Goal: Communication & Community: Answer question/provide support

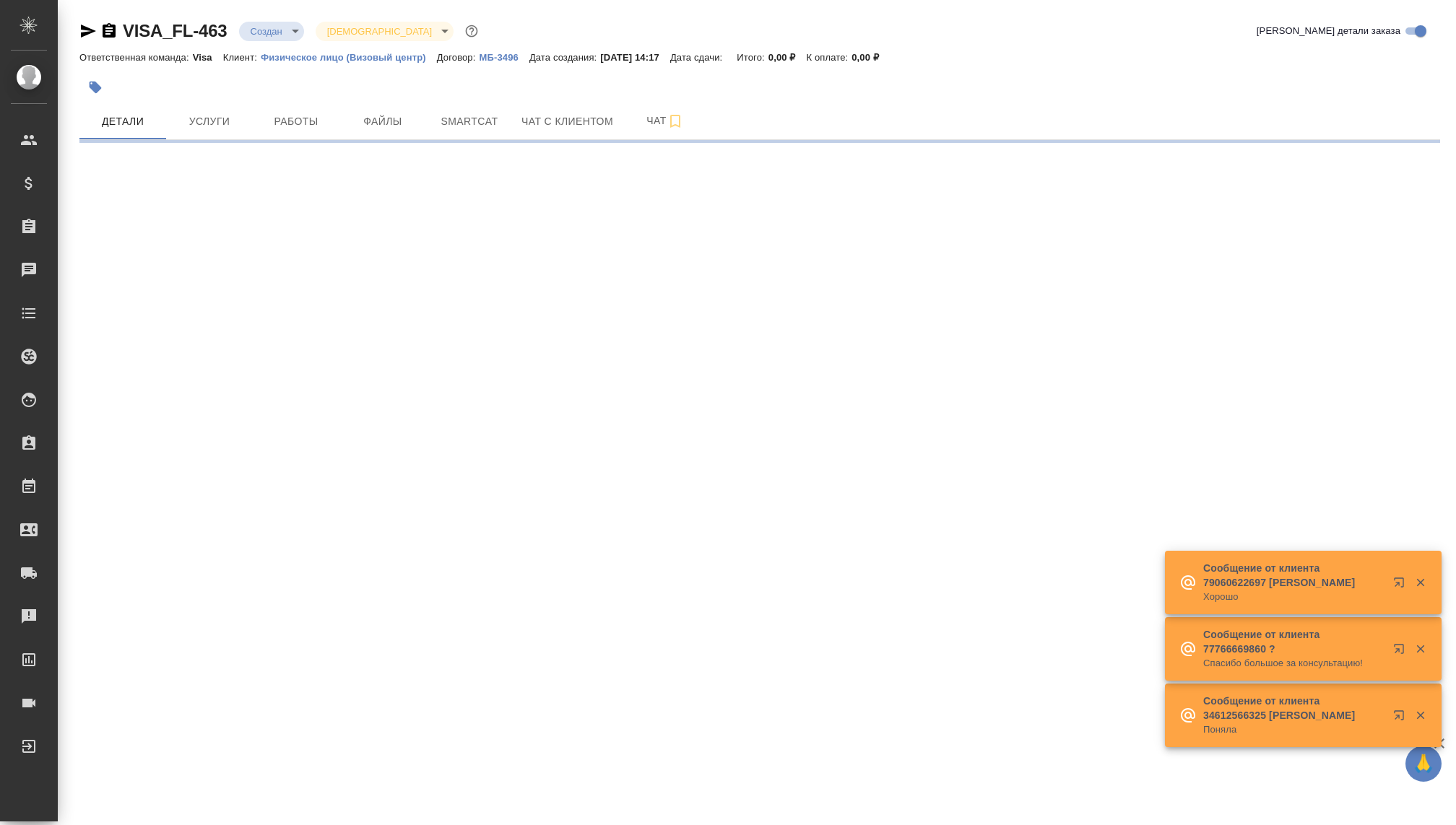
select select "RU"
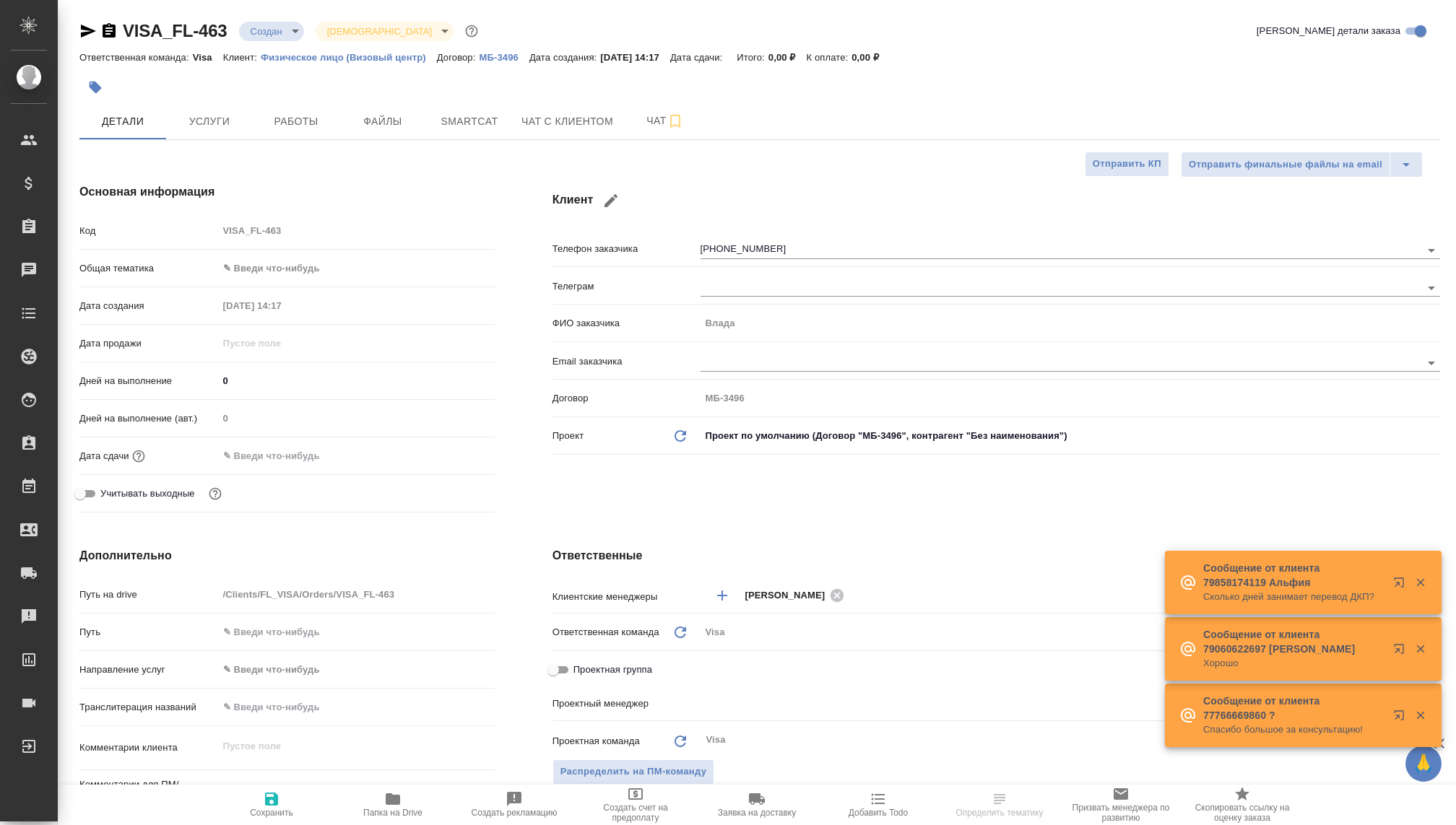
type textarea "x"
type input "[PERSON_NAME]"
type input "Гудина Александра"
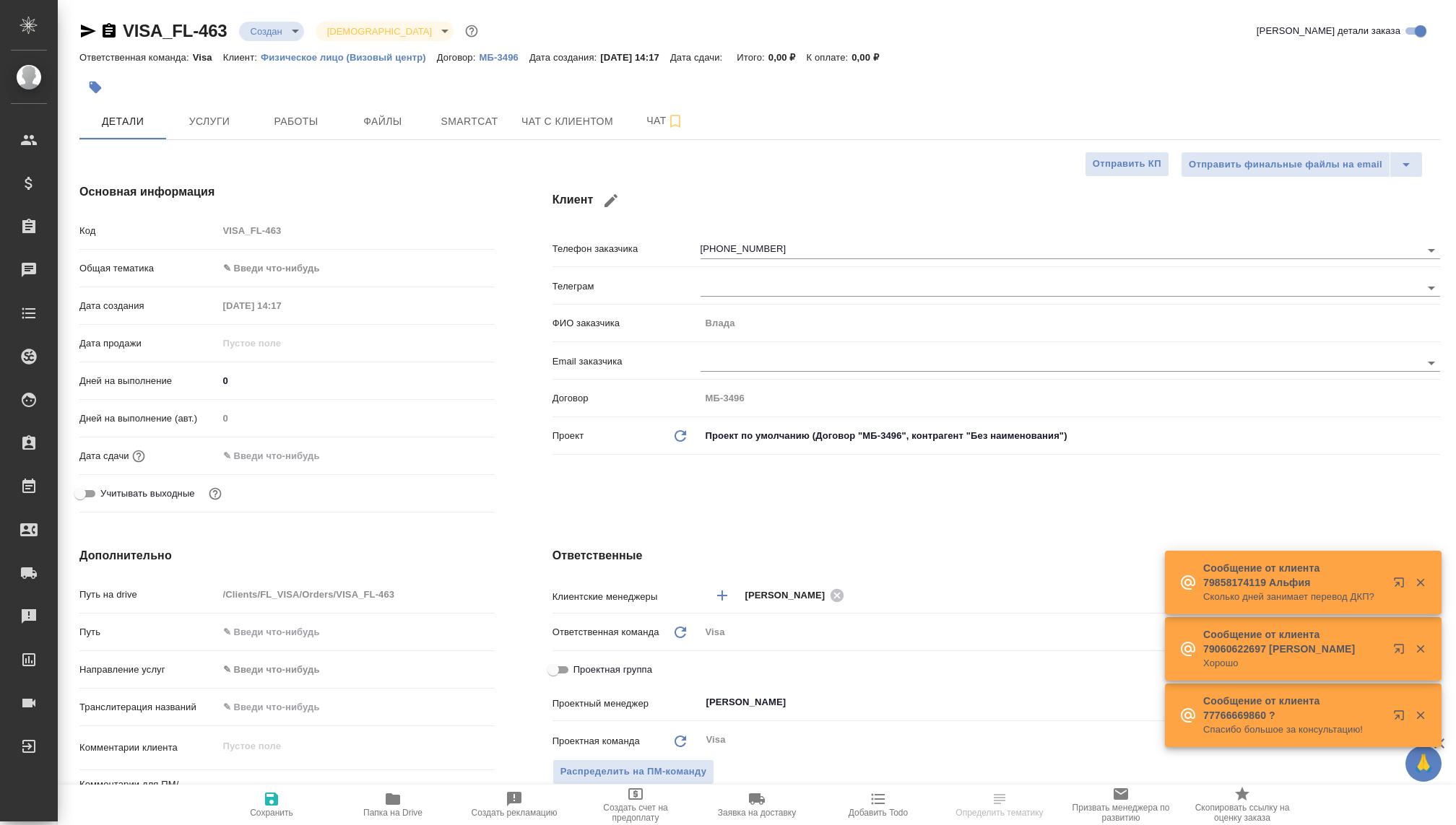
type textarea "x"
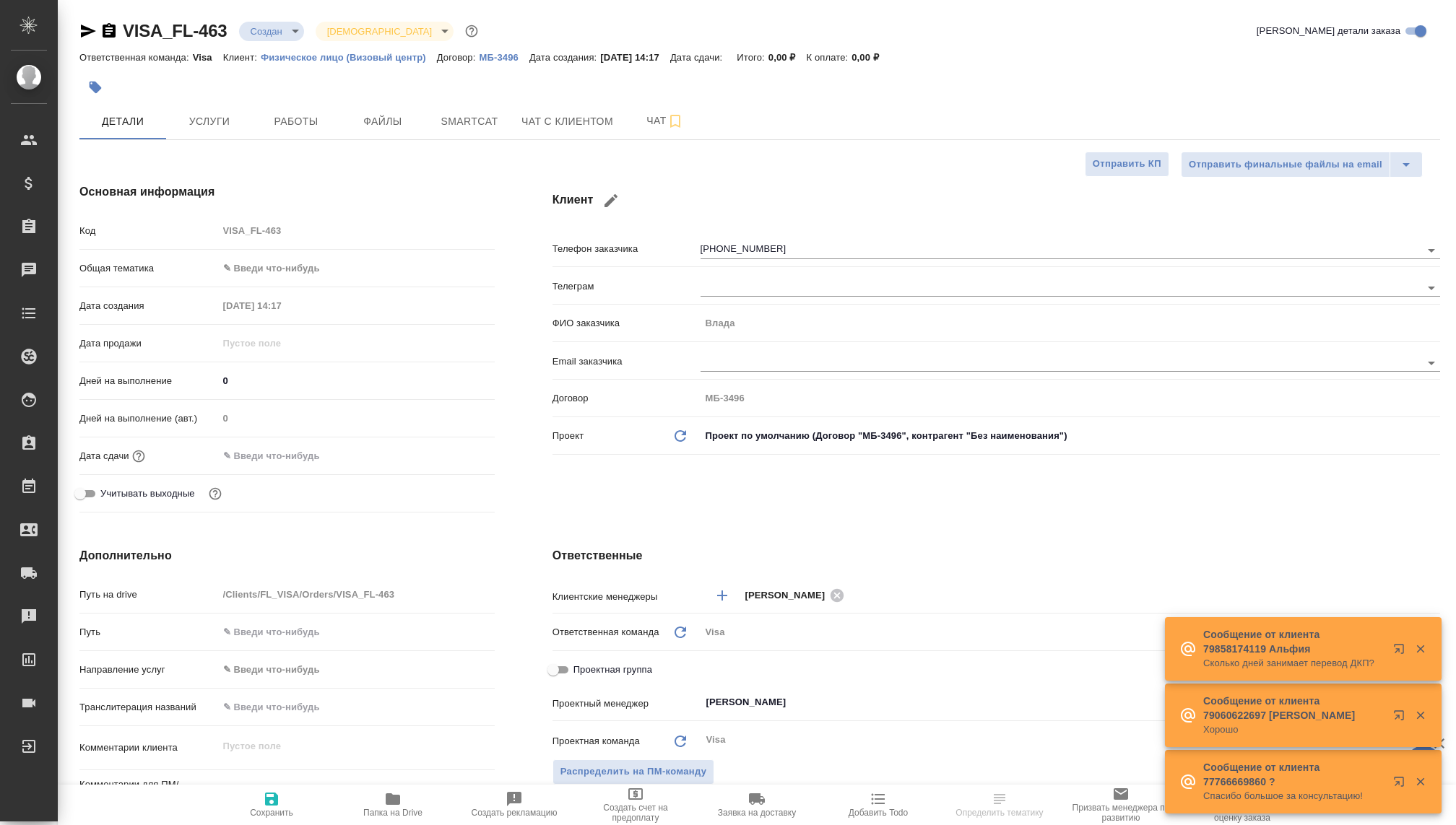
type textarea "x"
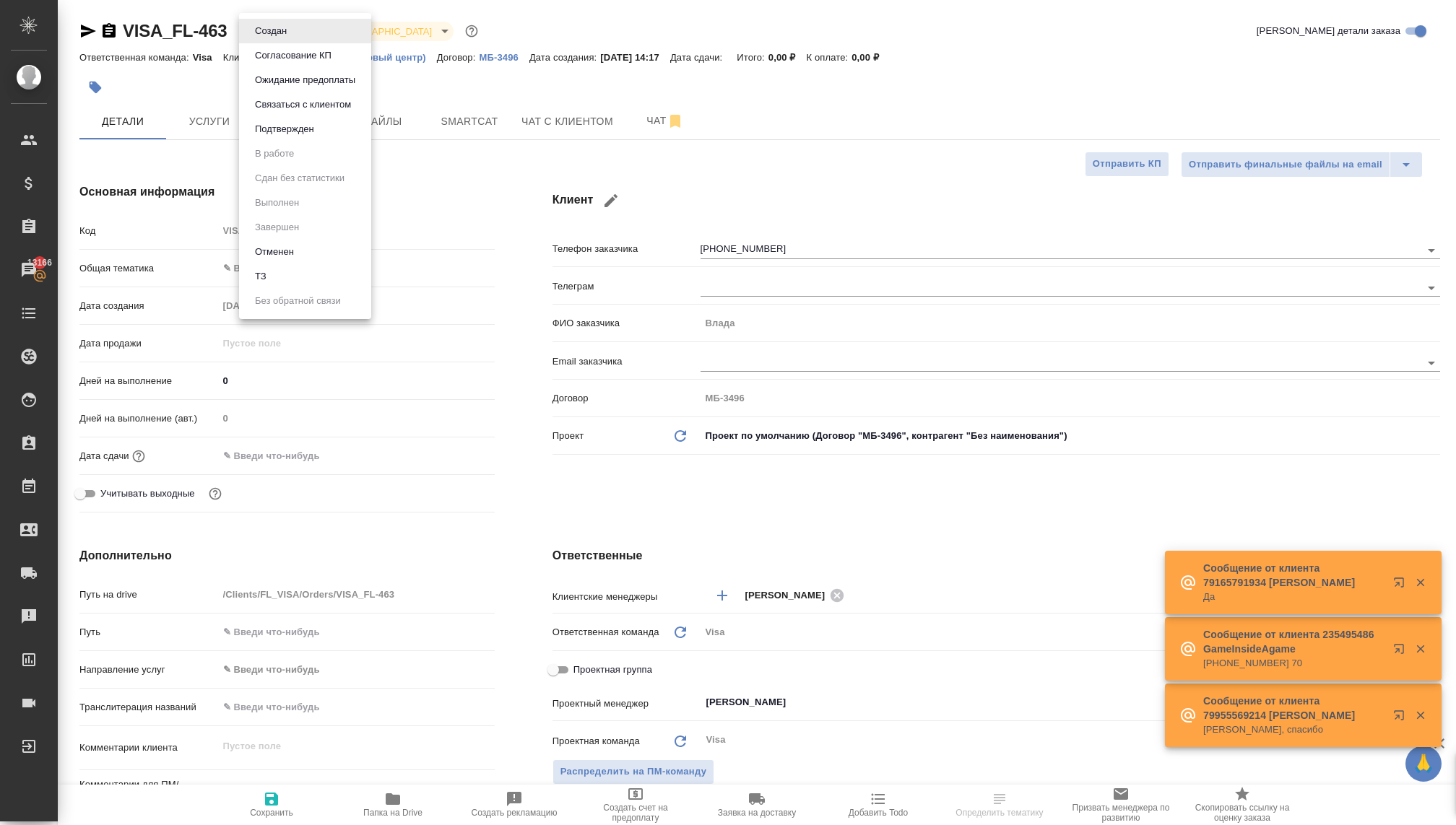
click at [288, 27] on body "🙏 .cls-1 fill:#fff; AWATERA [PERSON_NAME] Спецификации Заказы 13166 Чаты Todo П…" at bounding box center [728, 412] width 1456 height 825
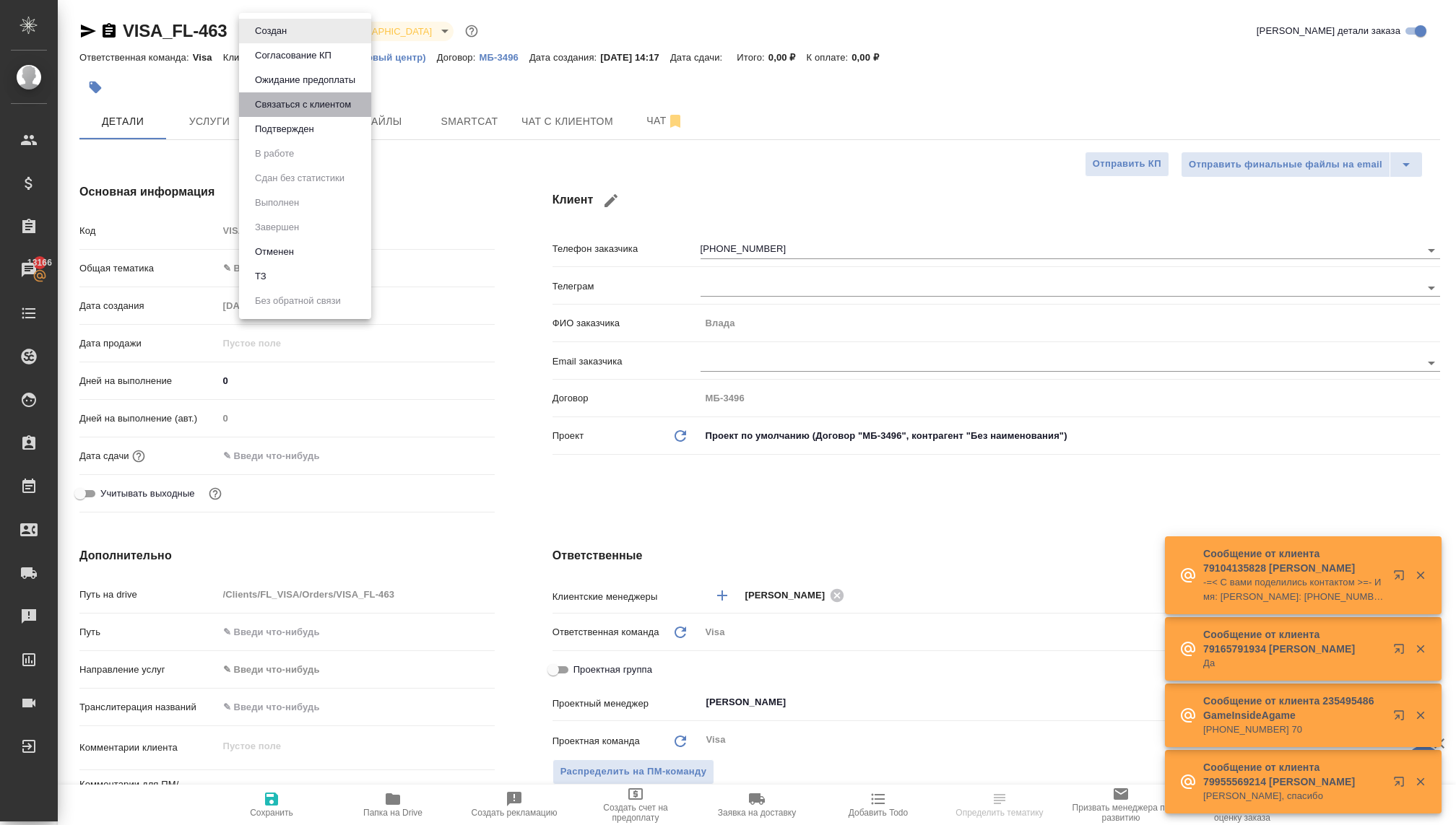
click at [291, 104] on button "Связаться с клиентом" at bounding box center [303, 105] width 105 height 16
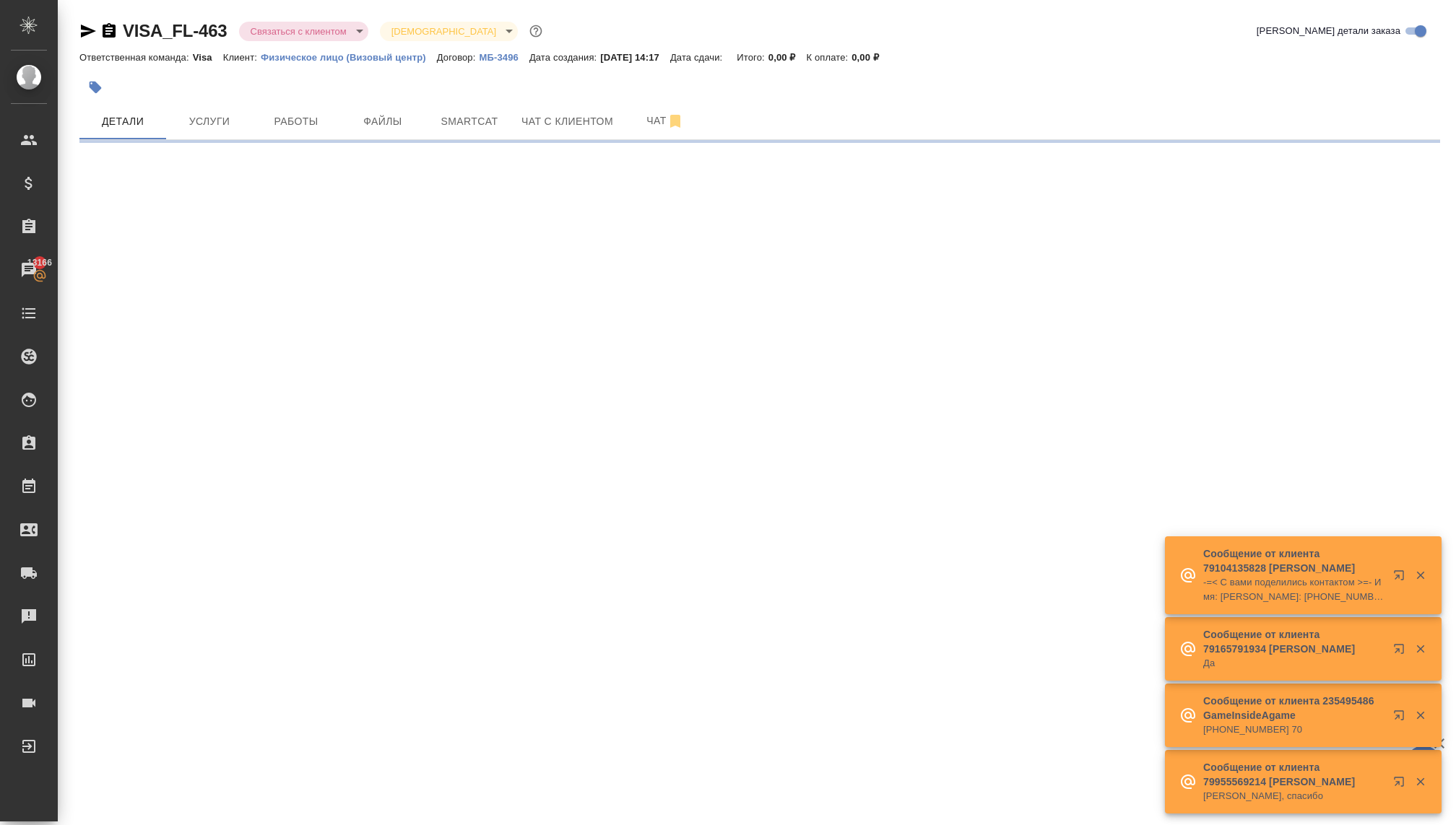
select select "RU"
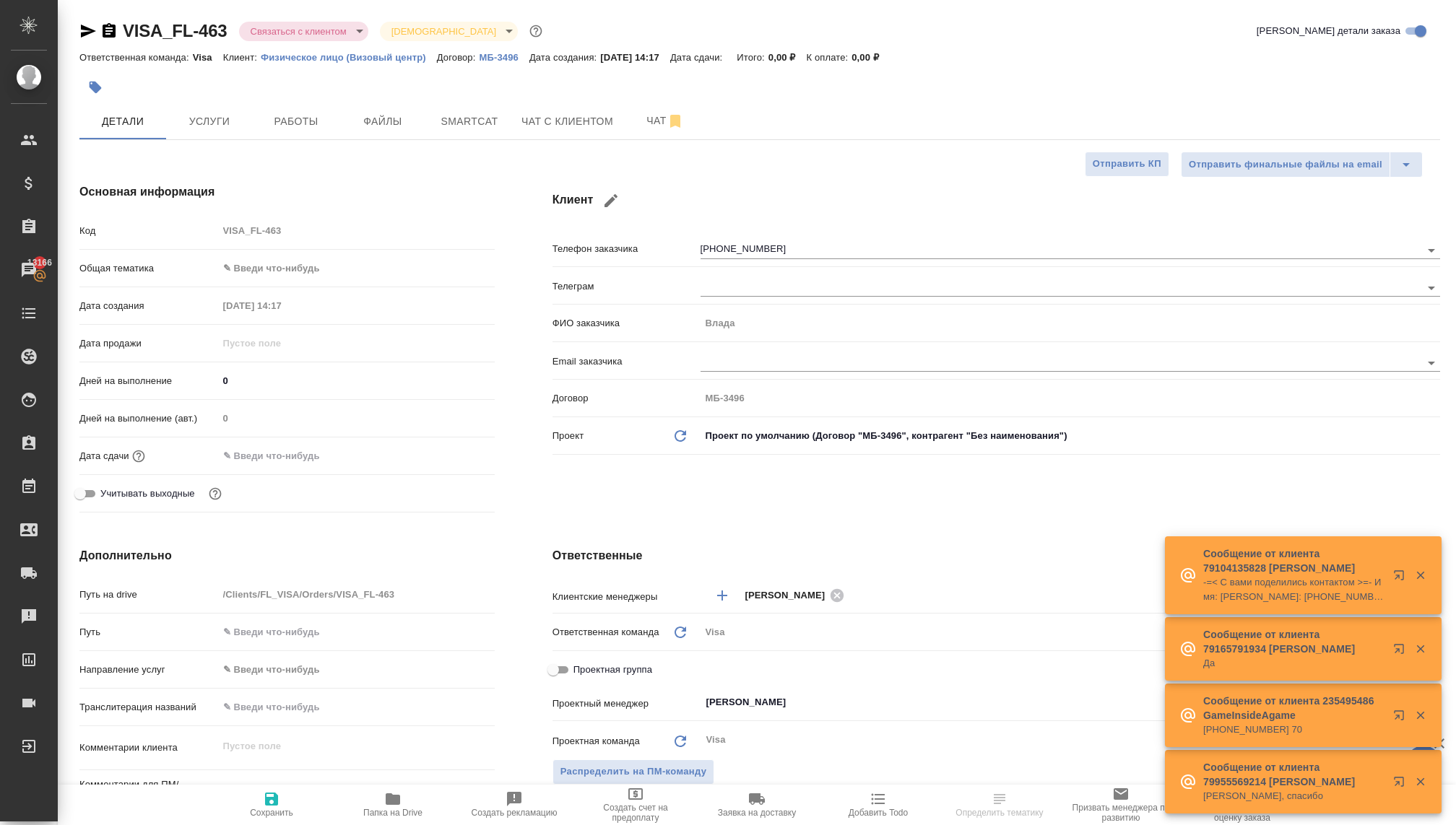
type textarea "x"
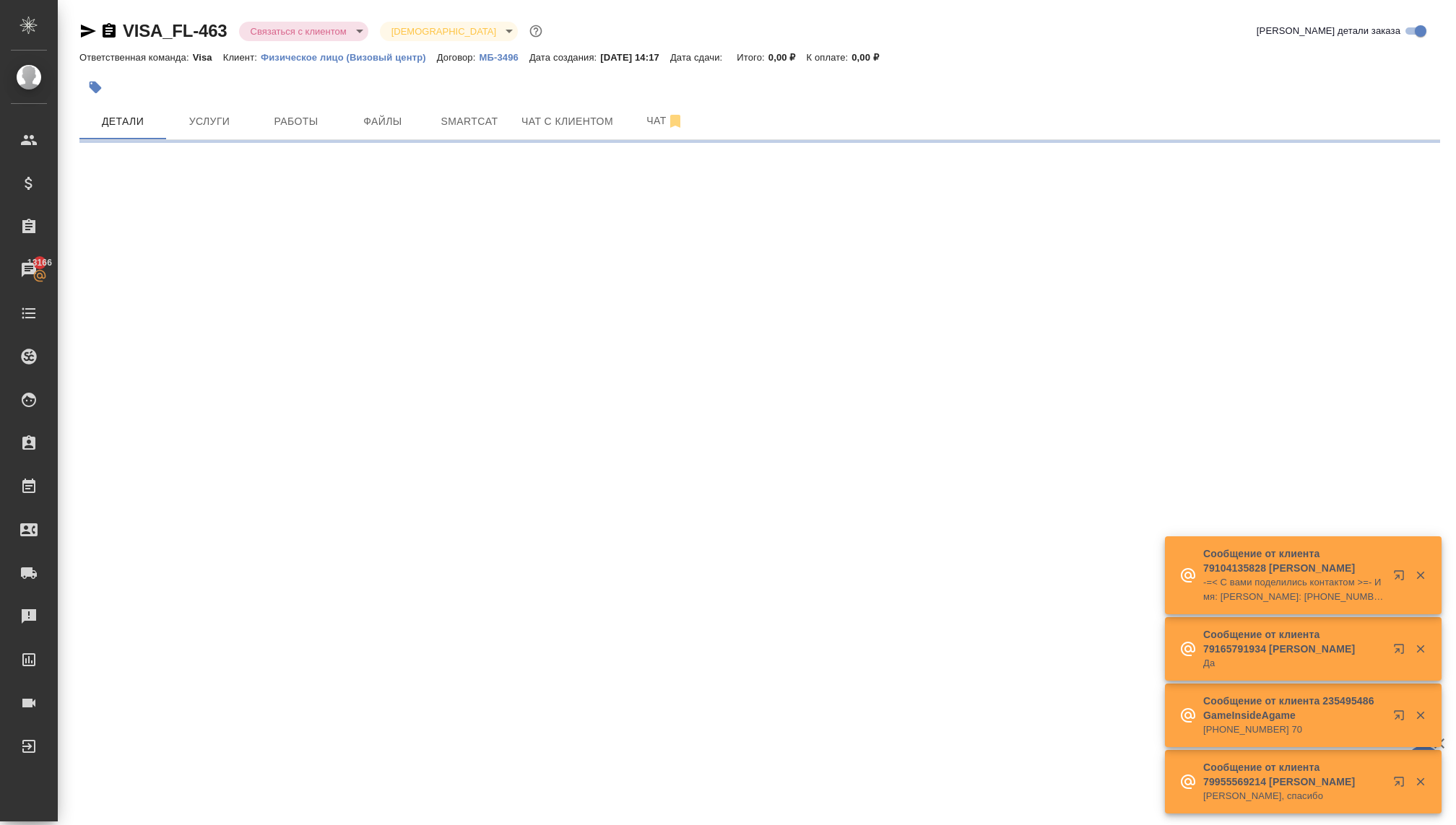
select select "RU"
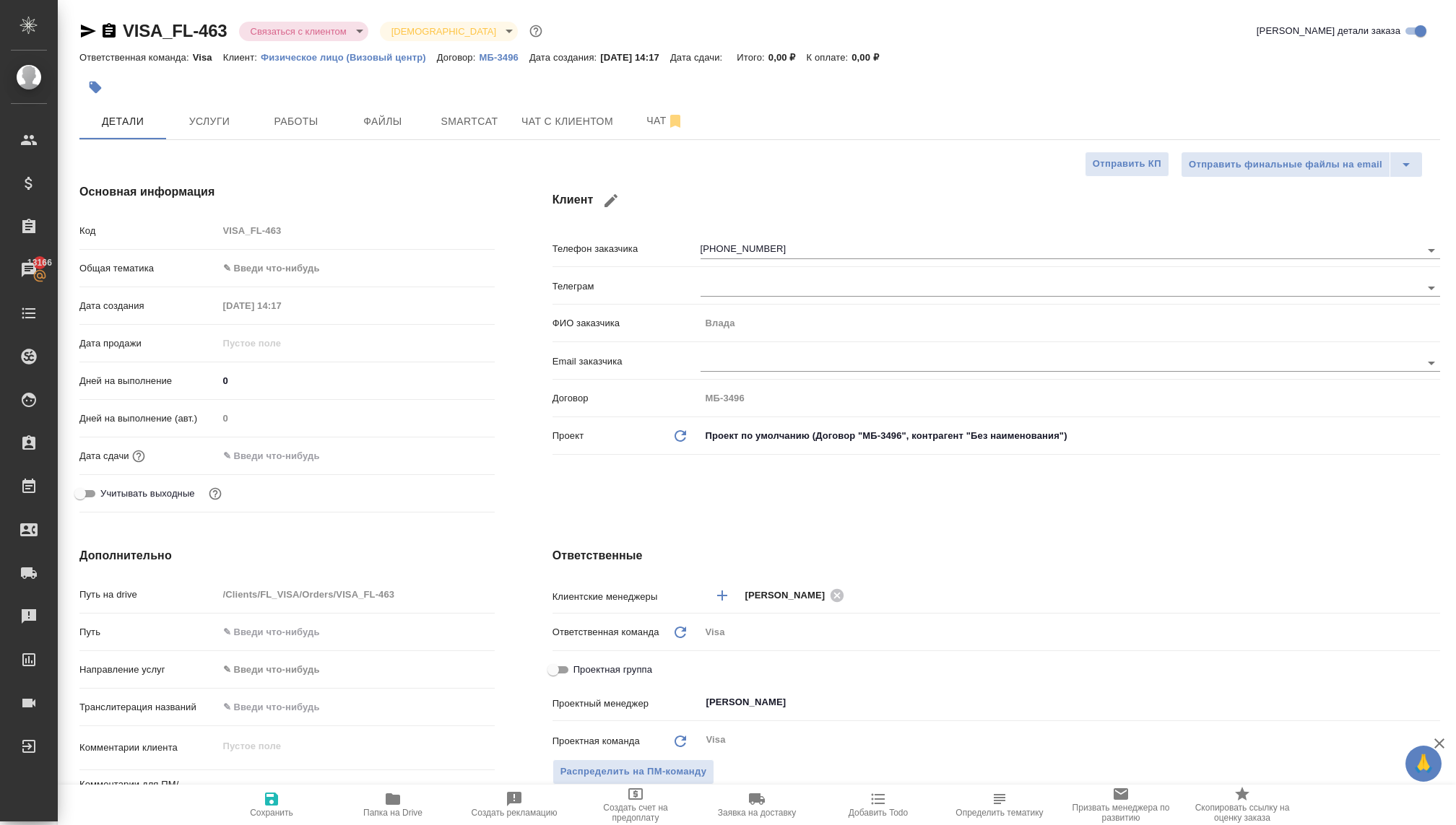
type textarea "x"
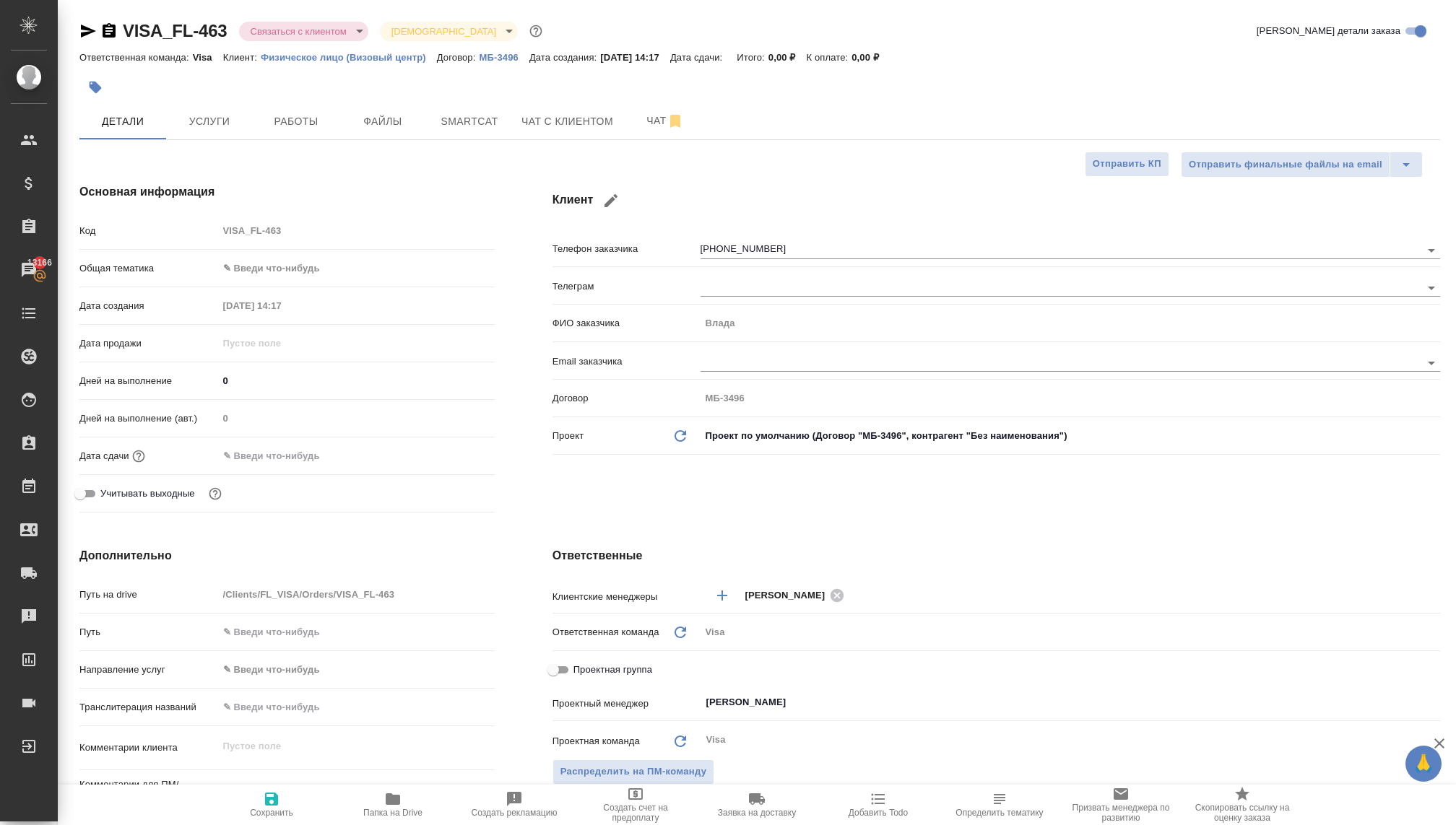
type textarea "x"
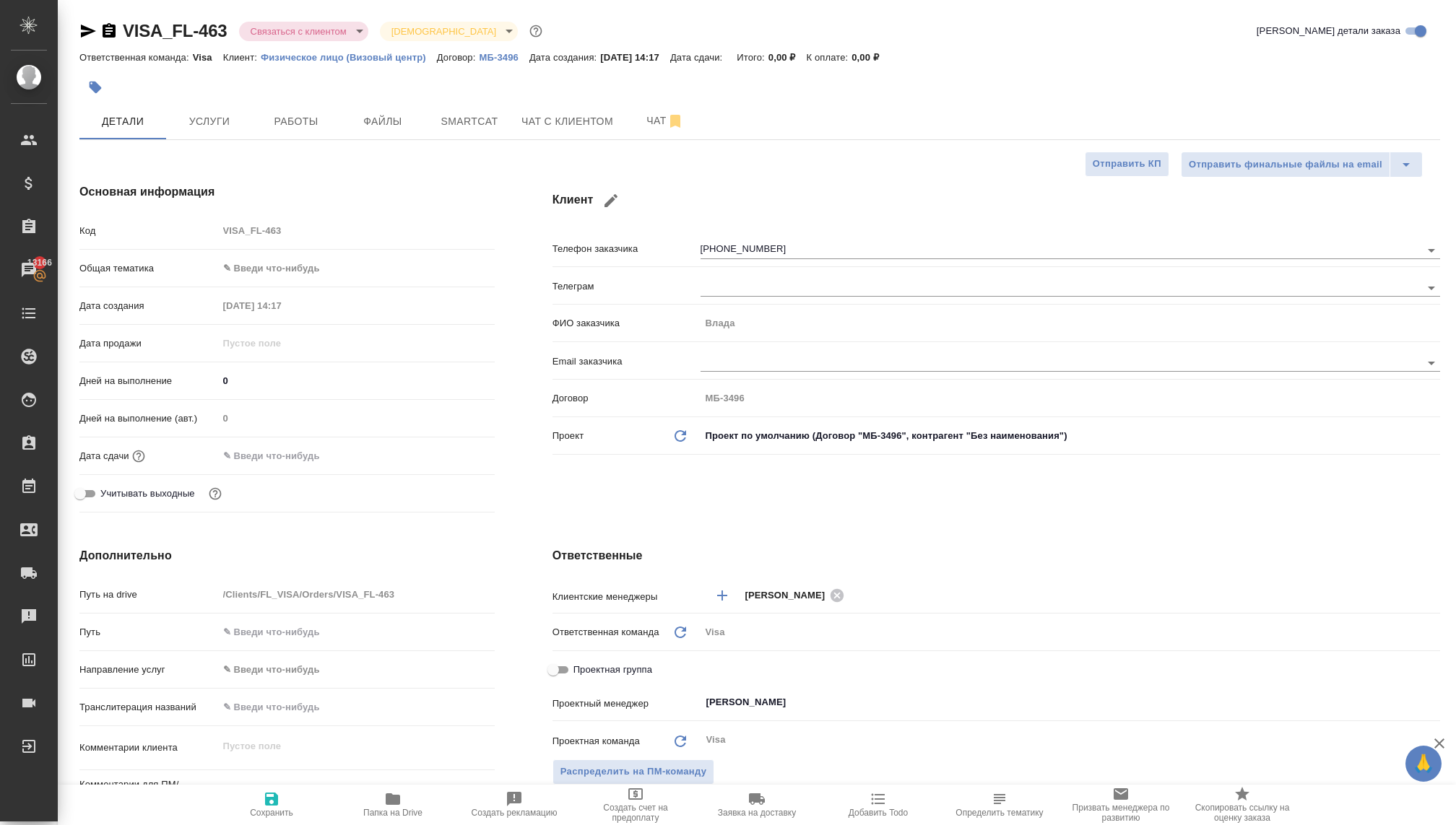
type textarea "x"
click at [590, 115] on span "Чат с клиентом" at bounding box center [567, 121] width 92 height 18
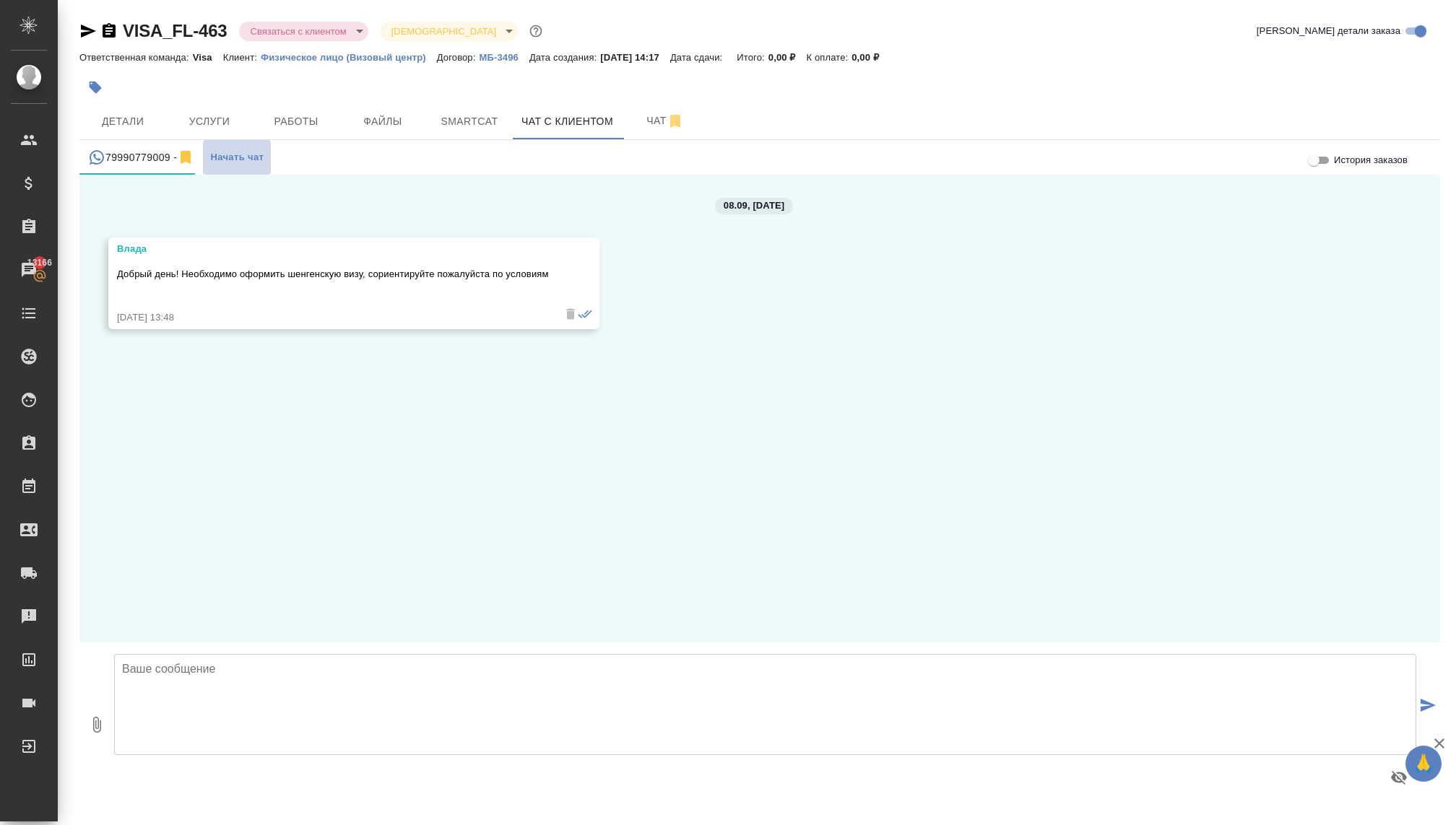
click at [222, 160] on span "Начать чат" at bounding box center [236, 158] width 53 height 17
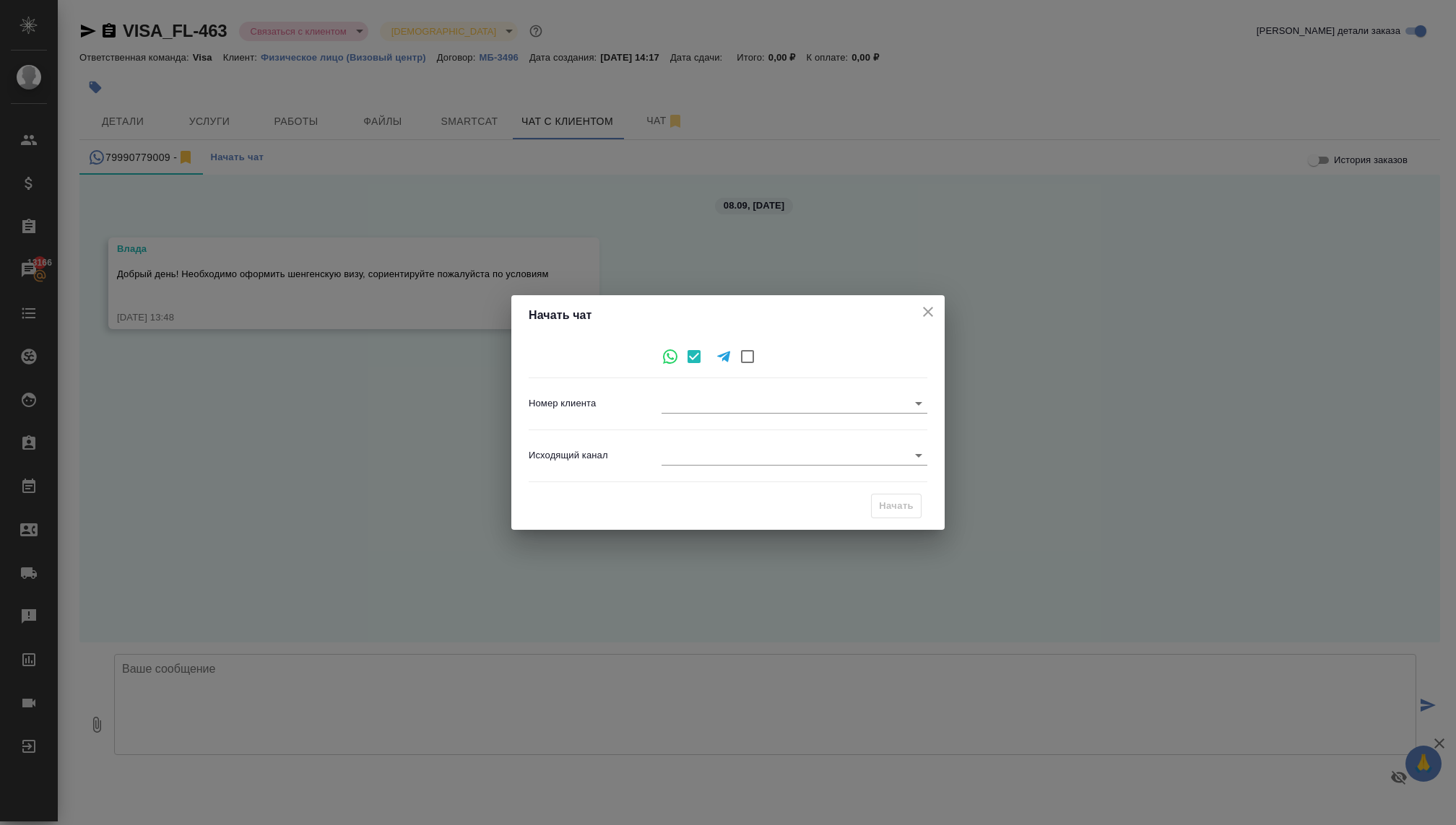
type input "8c49a87922e6e0d244b6e379"
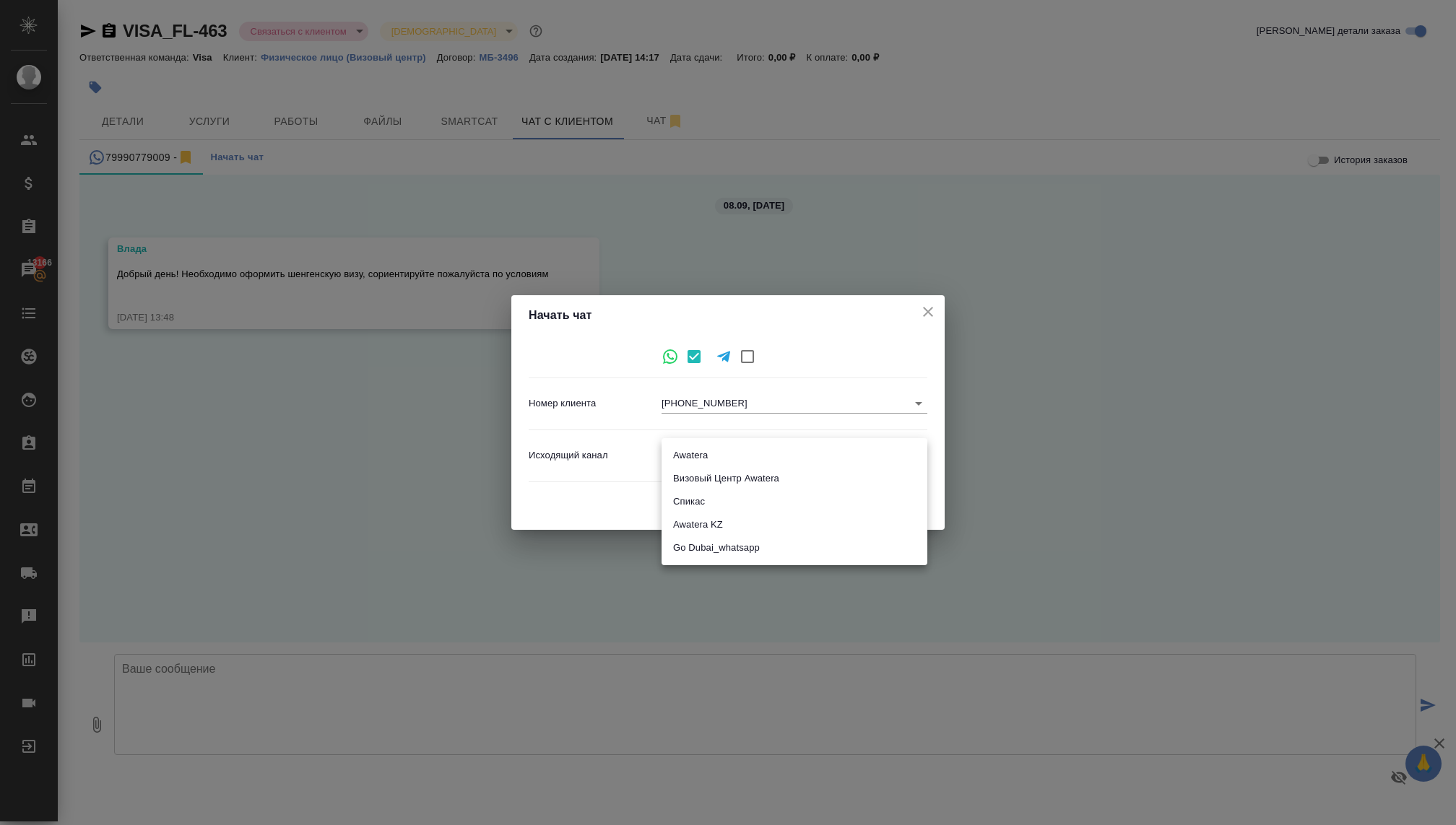
click at [680, 455] on body "🙏 .cls-1 fill:#fff; AWATERA [PERSON_NAME] Спецификации Заказы 13166 Чаты Todo П…" at bounding box center [728, 412] width 1456 height 825
click at [691, 481] on li "Визовый Центр Awatera" at bounding box center [795, 479] width 266 height 23
type input "4"
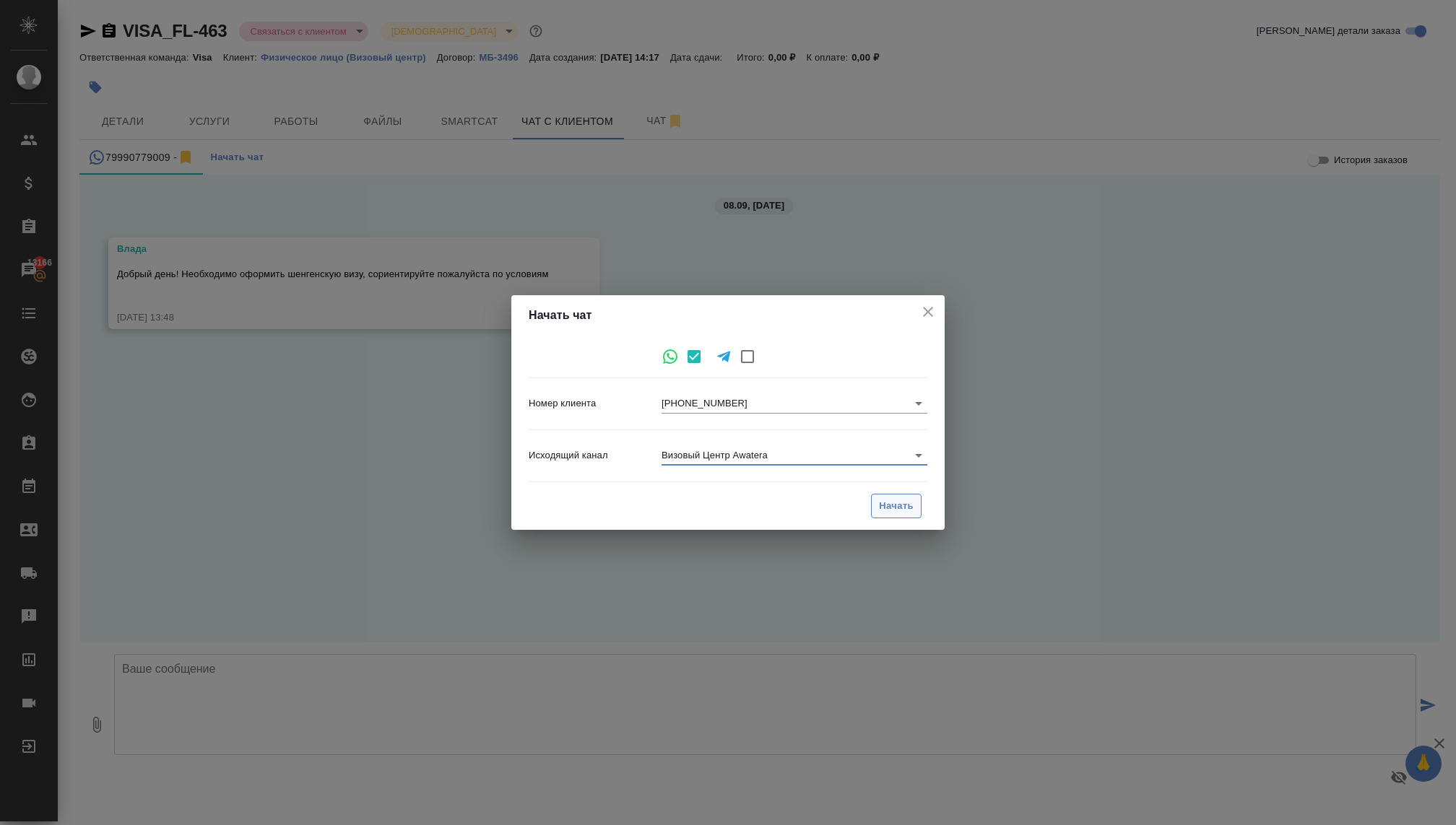
click at [898, 502] on span "Начать" at bounding box center [896, 507] width 35 height 17
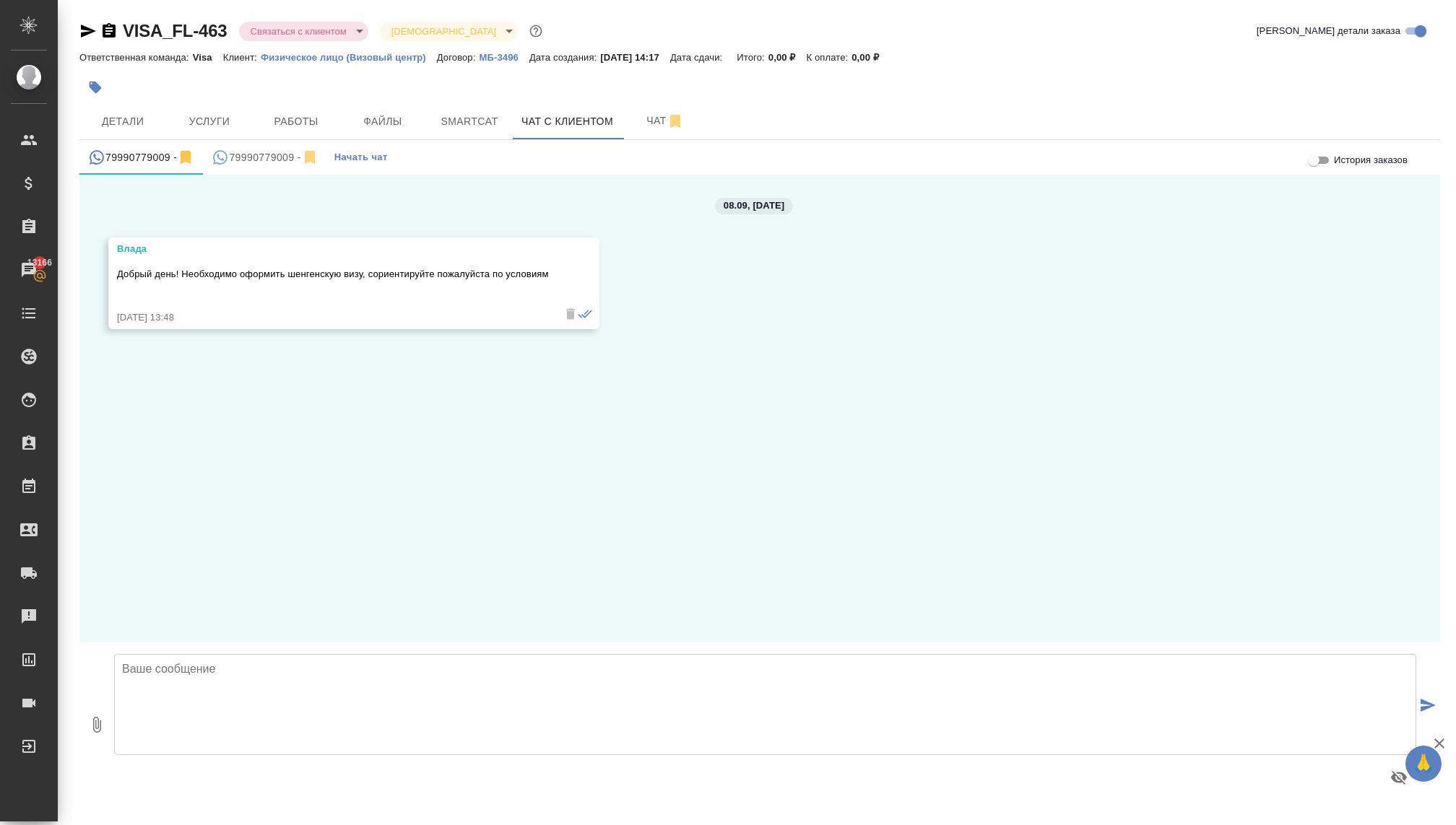
click at [467, 684] on textarea at bounding box center [765, 704] width 1302 height 101
click at [245, 137] on button "Услуги" at bounding box center [209, 121] width 87 height 36
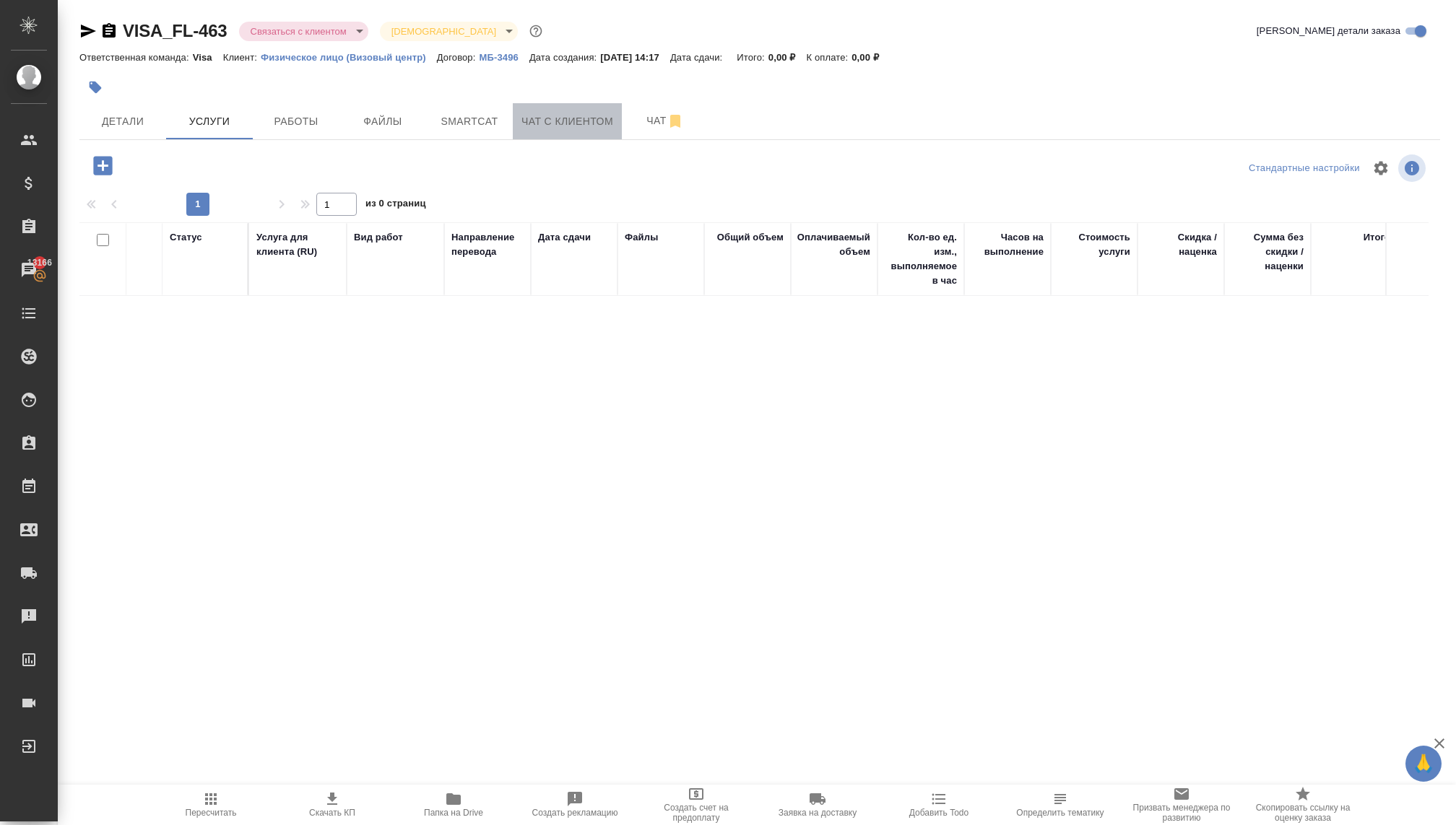
click at [539, 131] on button "Чат с клиентом" at bounding box center [568, 121] width 109 height 36
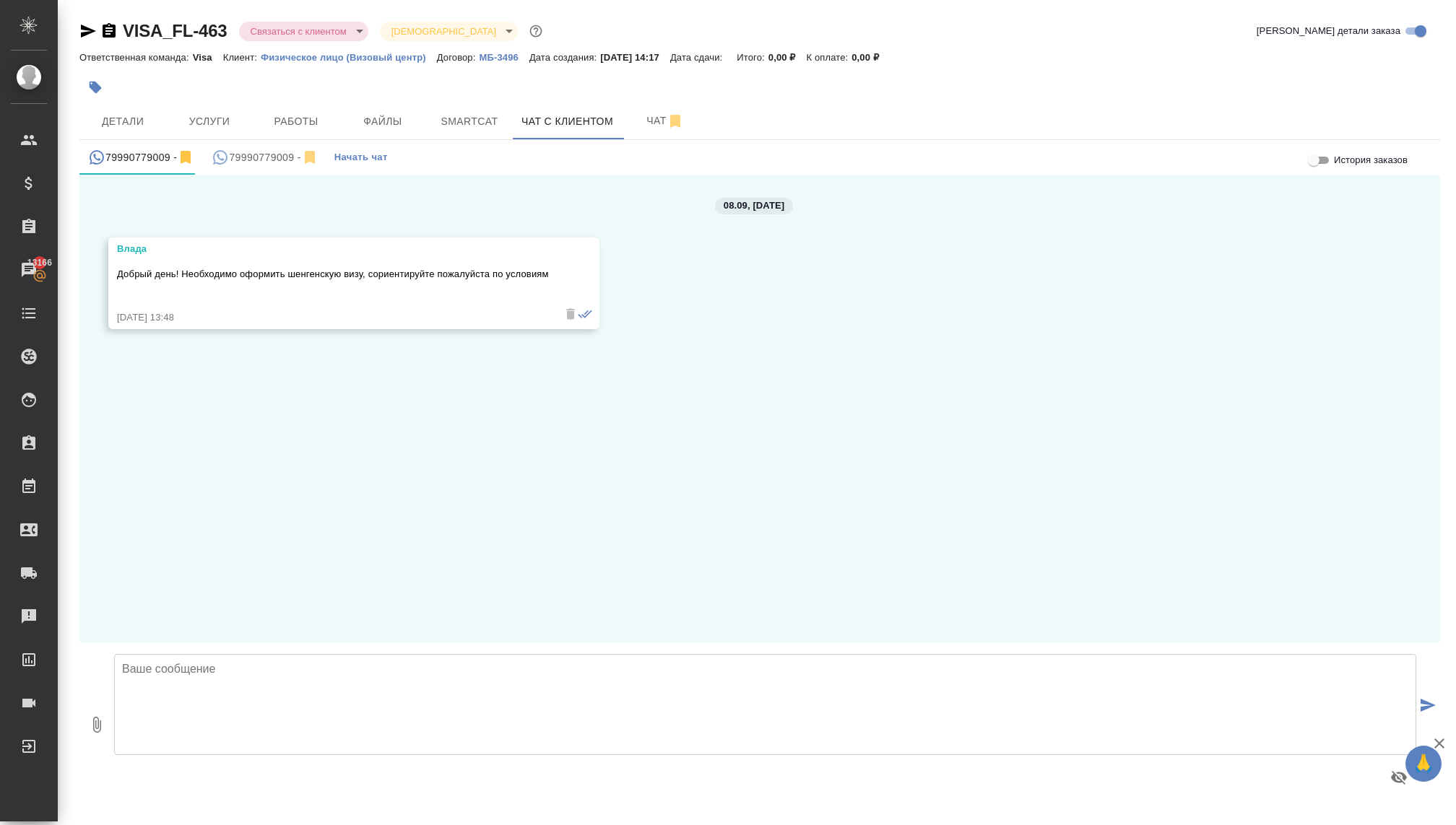
click at [258, 166] on button "79990779009 -" at bounding box center [265, 157] width 124 height 35
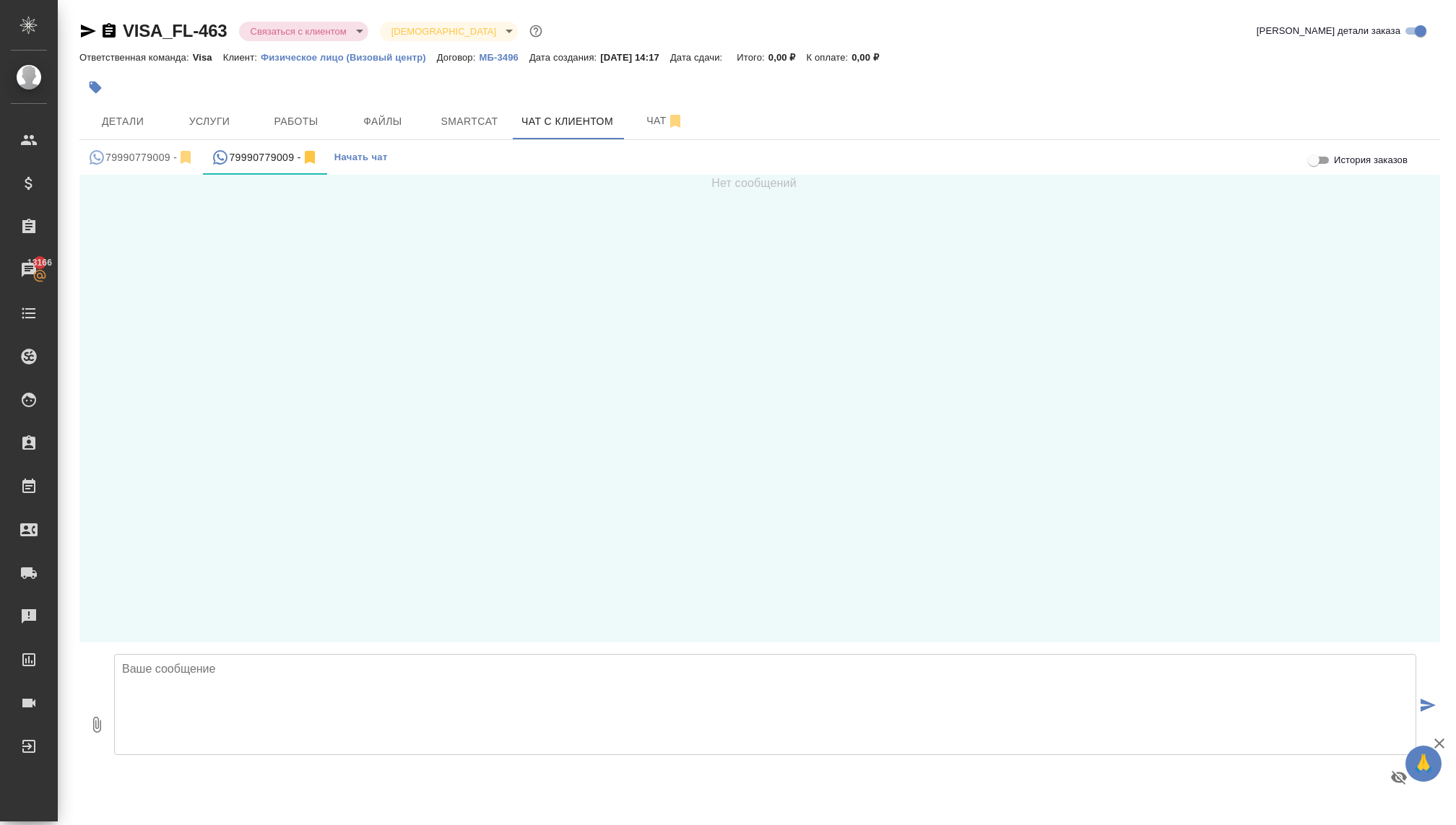
click at [153, 153] on div "79990779009 -" at bounding box center [142, 157] width 106 height 18
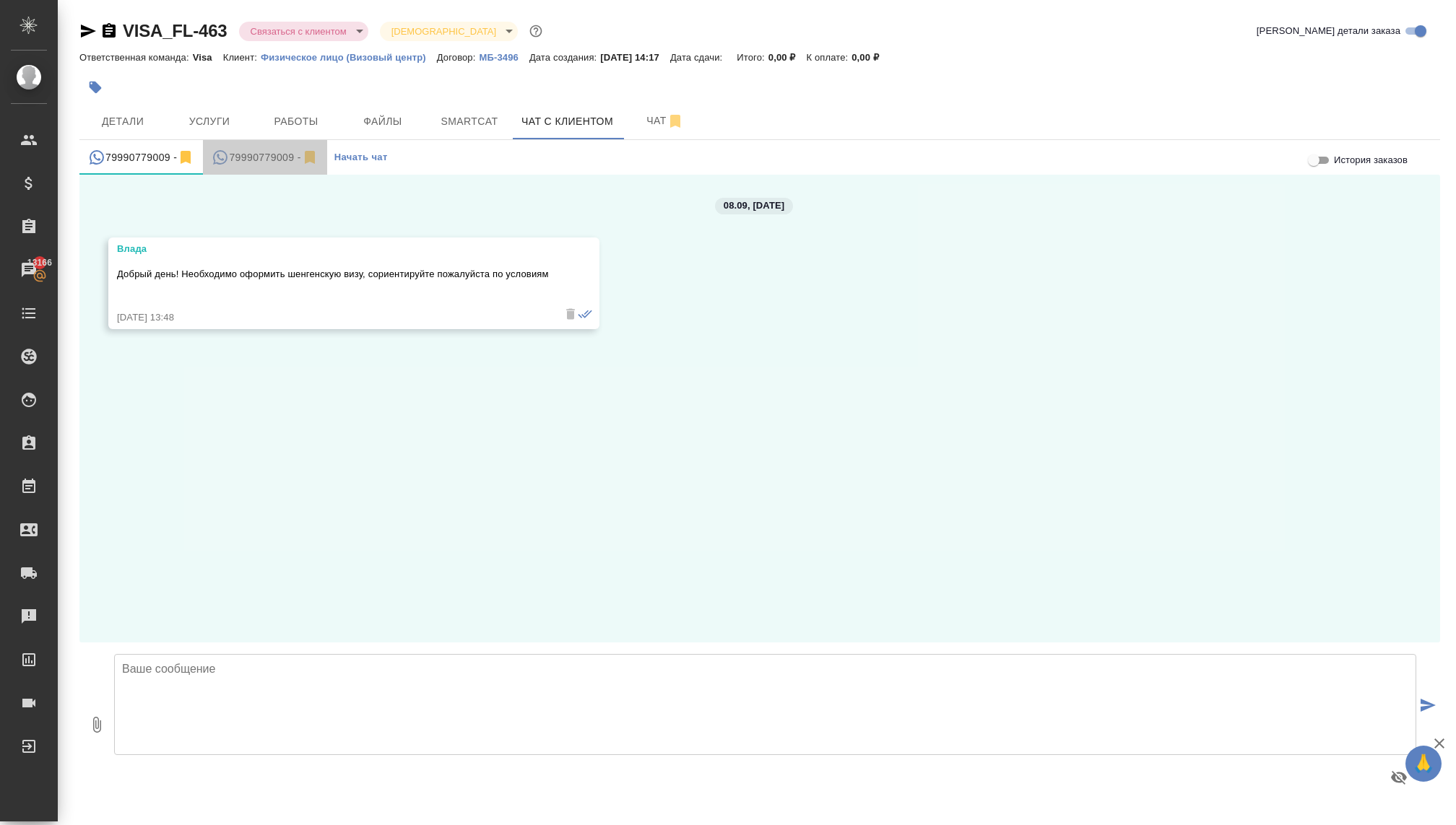
click at [271, 161] on div "79990779009 -" at bounding box center [265, 157] width 106 height 18
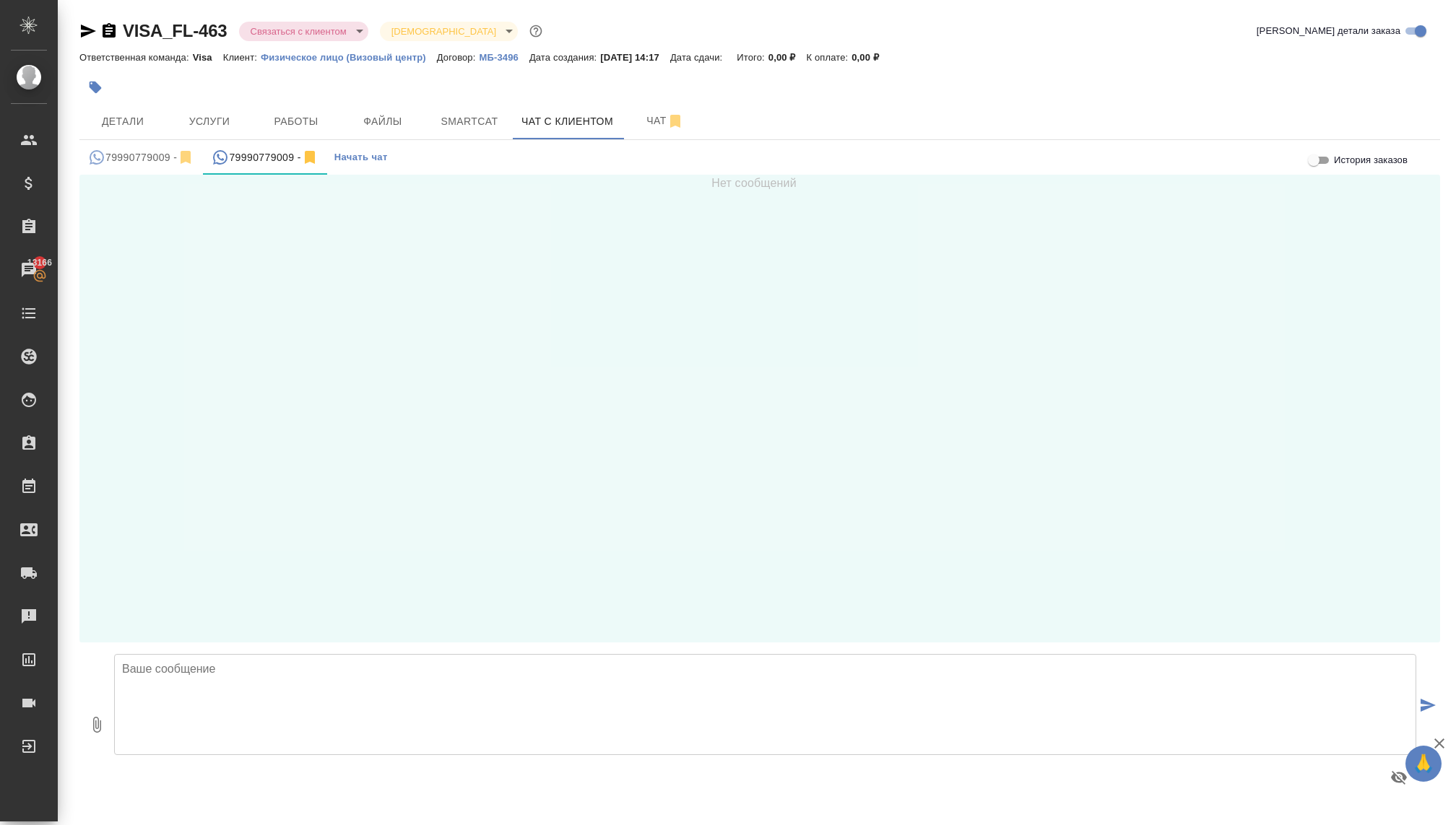
click at [156, 155] on div "79990779009 -" at bounding box center [142, 157] width 106 height 18
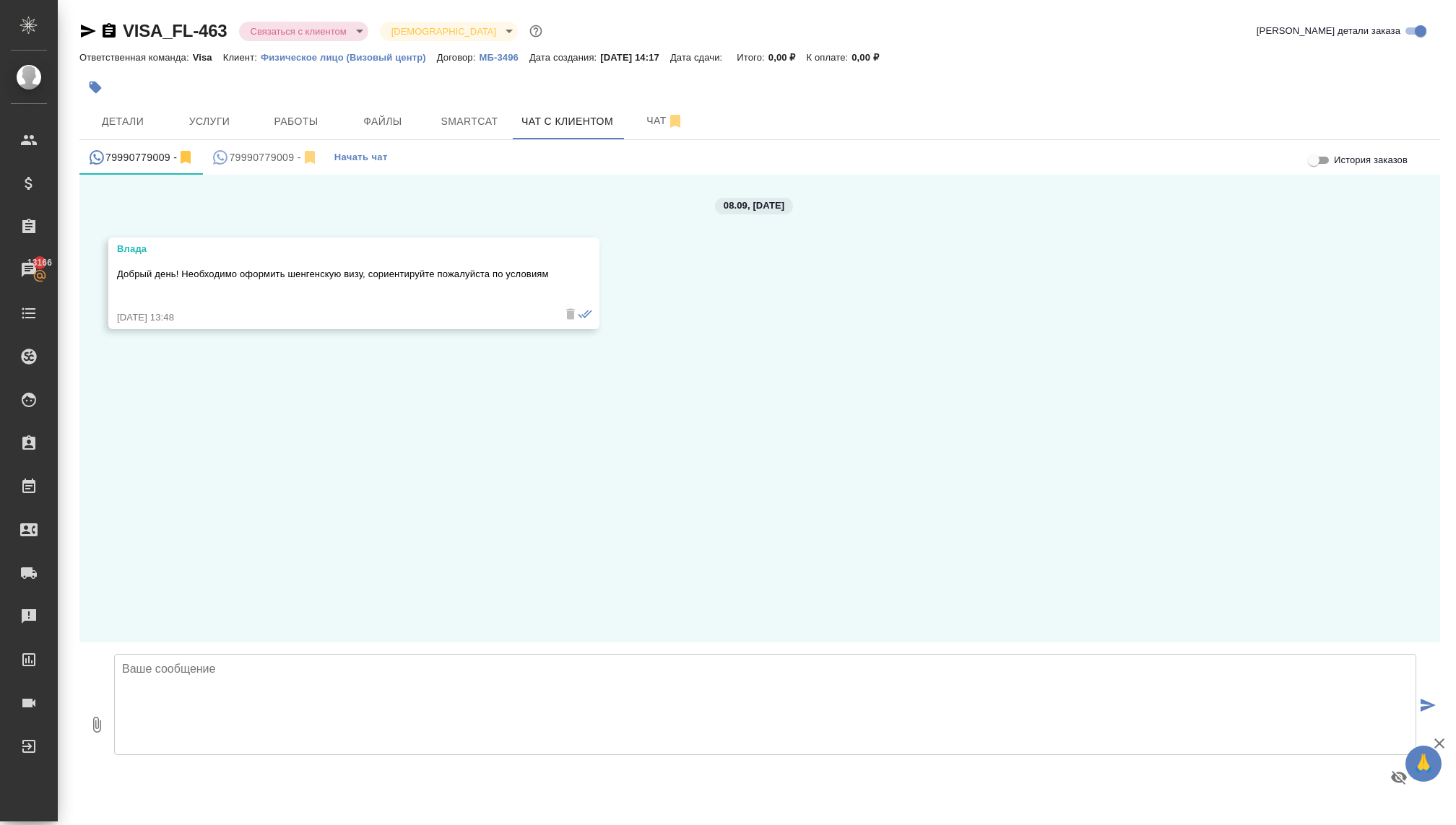
click at [255, 160] on div "79990779009 -" at bounding box center [265, 157] width 106 height 18
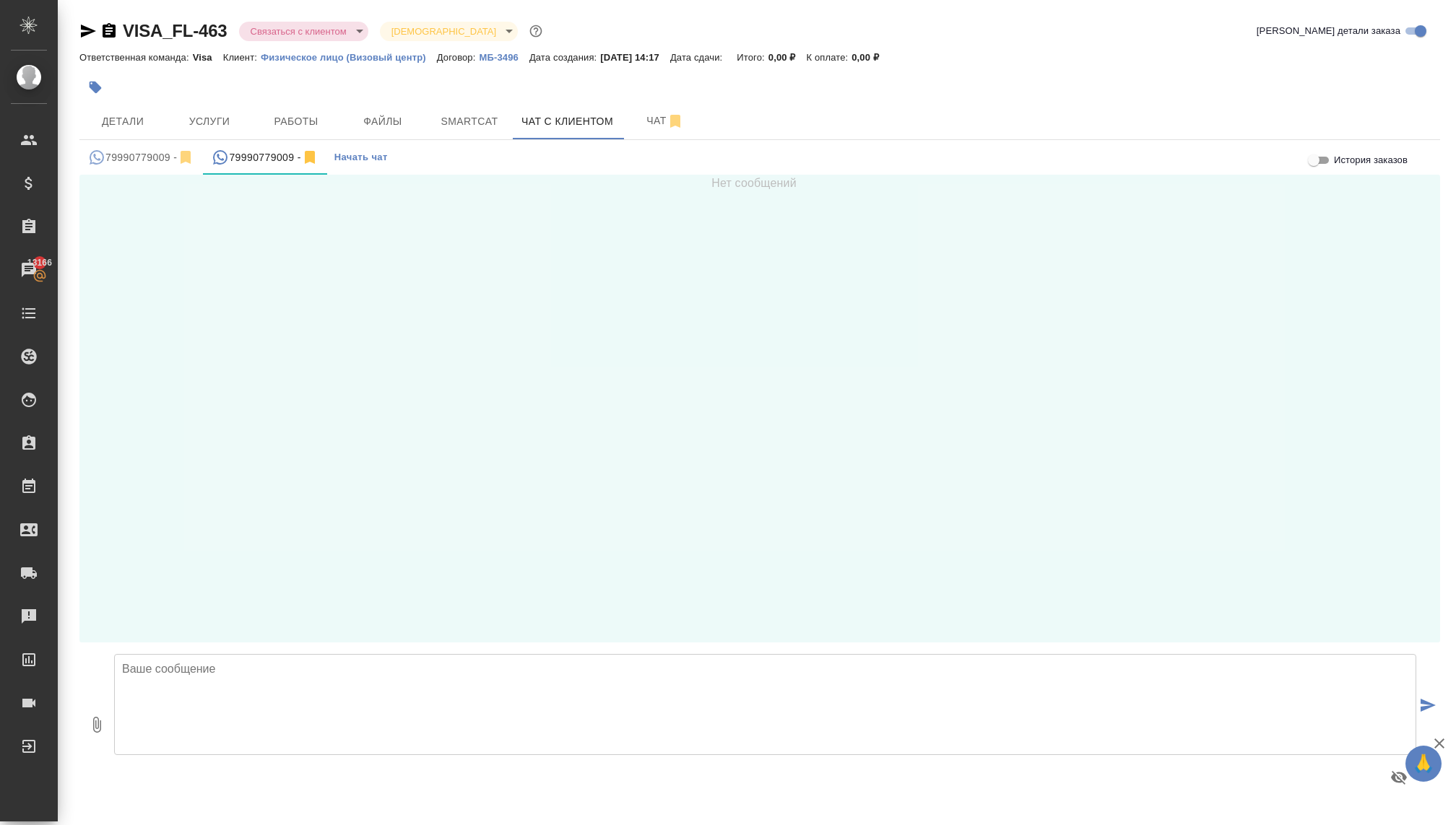
click at [201, 714] on textarea at bounding box center [765, 704] width 1302 height 101
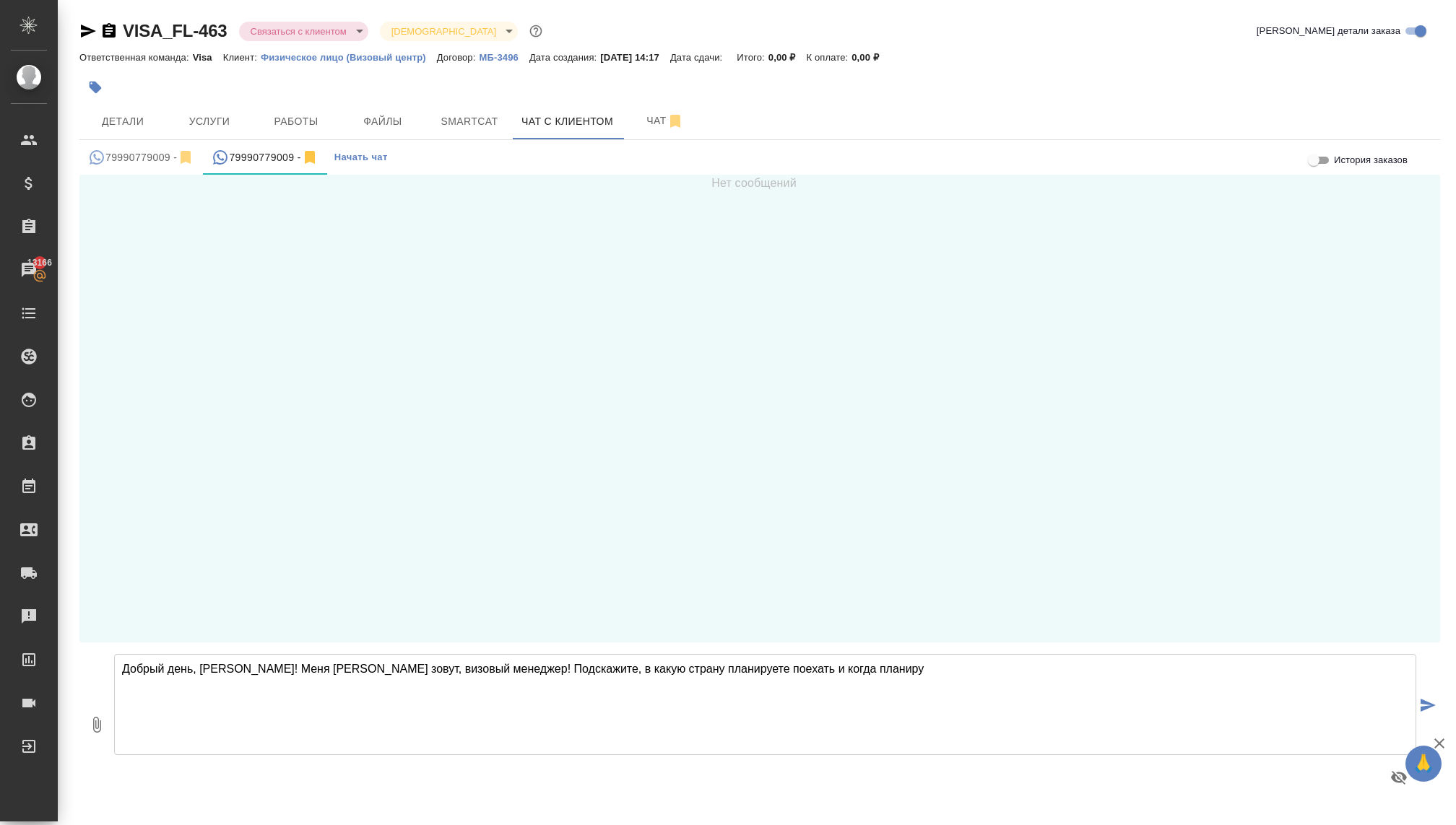
drag, startPoint x: 886, startPoint y: 670, endPoint x: 587, endPoint y: 665, distance: 299.0
click at [587, 665] on textarea "Добрый день, [PERSON_NAME]! Меня [PERSON_NAME] зовут, визовый менеджер! Подскаж…" at bounding box center [765, 704] width 1302 height 101
type textarea "Добрый день, [PERSON_NAME]! Меня [PERSON_NAME] зовут, визовый менеджер! Подскаж…"
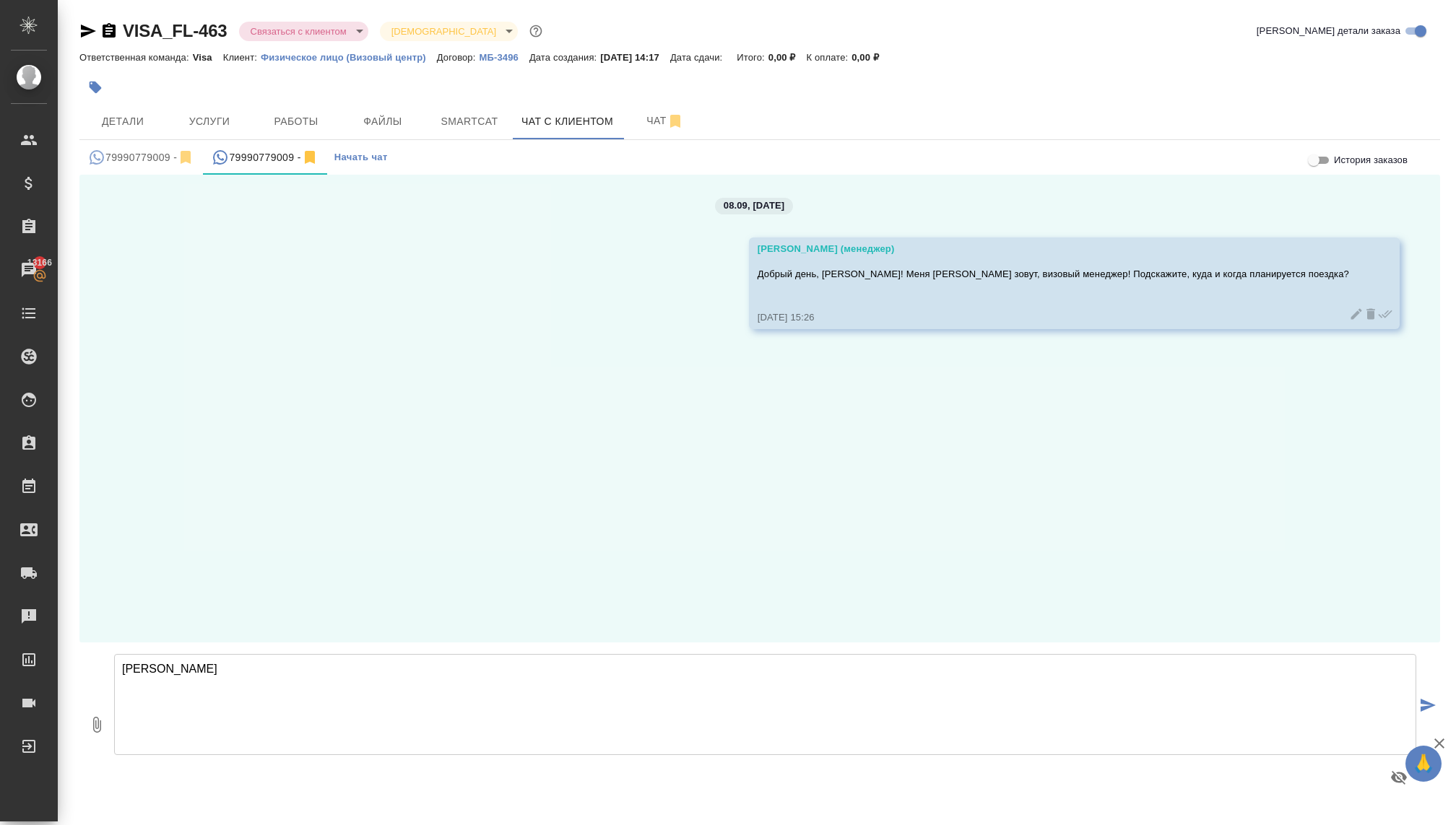
type textarea "[PERSON_NAME]"
drag, startPoint x: 431, startPoint y: 671, endPoint x: 370, endPoint y: 670, distance: 61.0
click at [370, 670] on textarea "А также у вас паспорт биометрический или на 5 лет?" at bounding box center [765, 704] width 1302 height 101
click at [167, 664] on textarea "А также у вас паспорт биометрический?" at bounding box center [765, 704] width 1302 height 101
click at [167, 667] on textarea "А также, подскажите, у вас паспорт биометрический?" at bounding box center [765, 704] width 1302 height 101
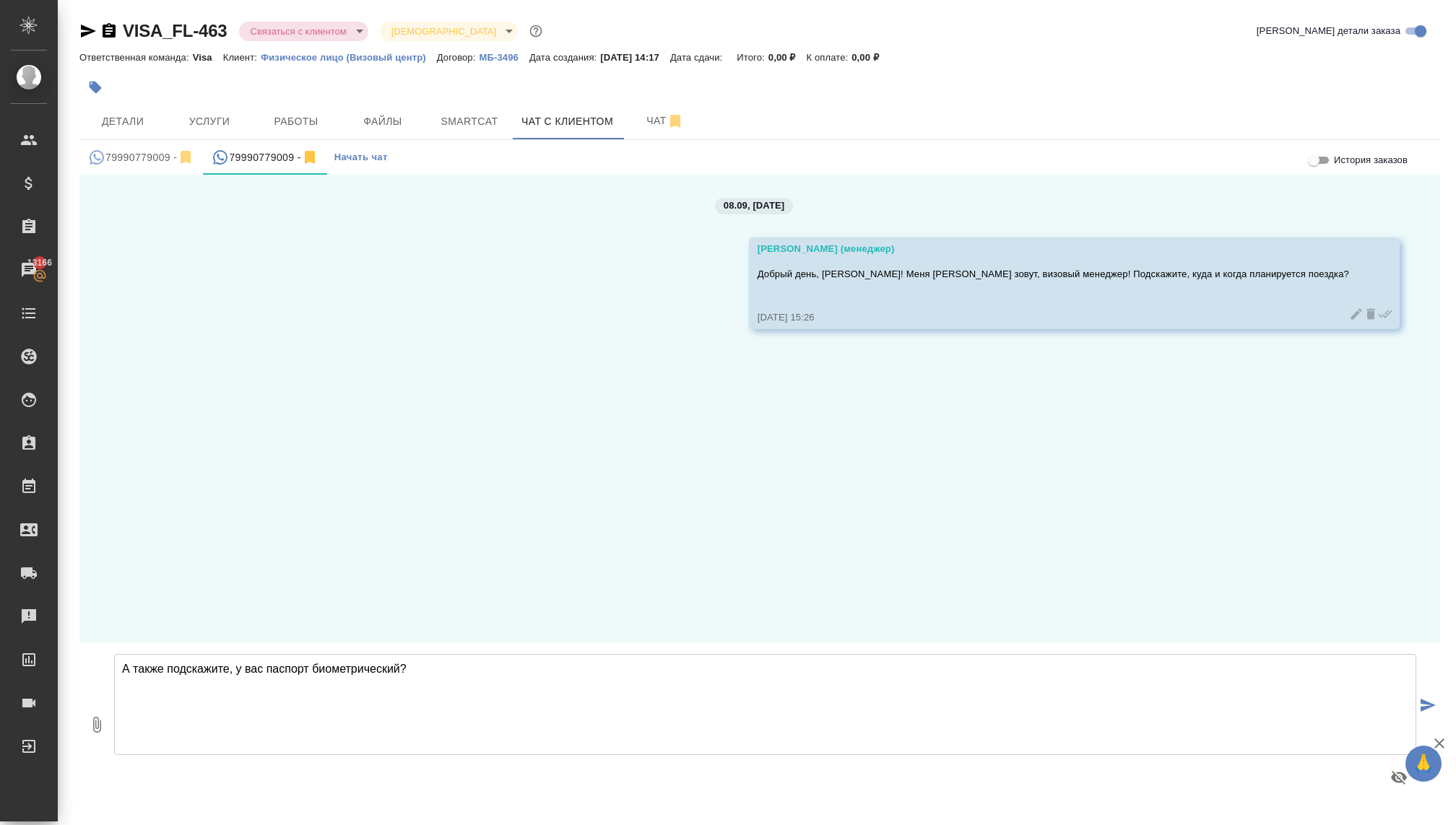
type textarea "А также подскажите, у вас паспорт биометрический?"
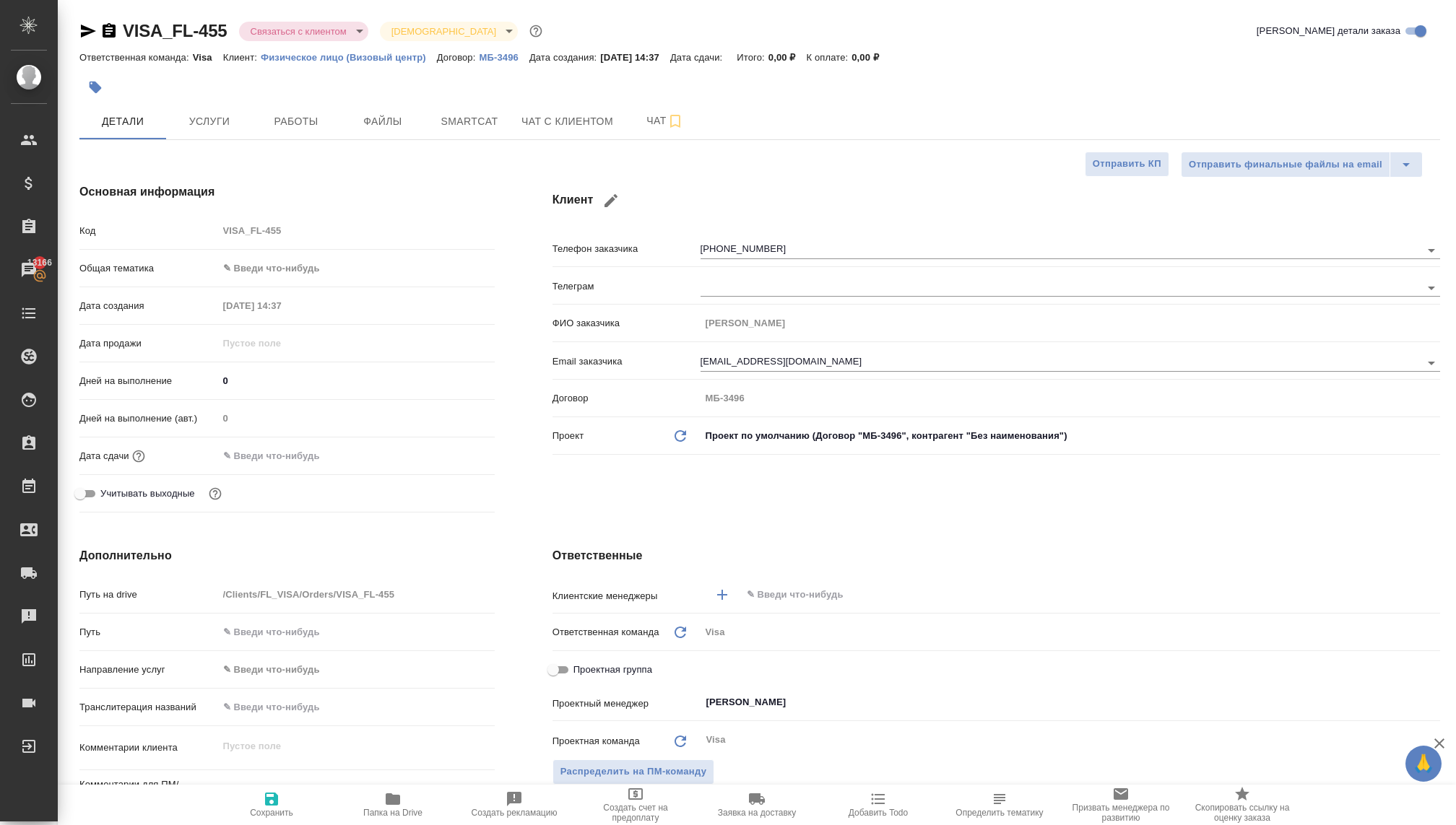
select select "RU"
